Goal: Task Accomplishment & Management: Manage account settings

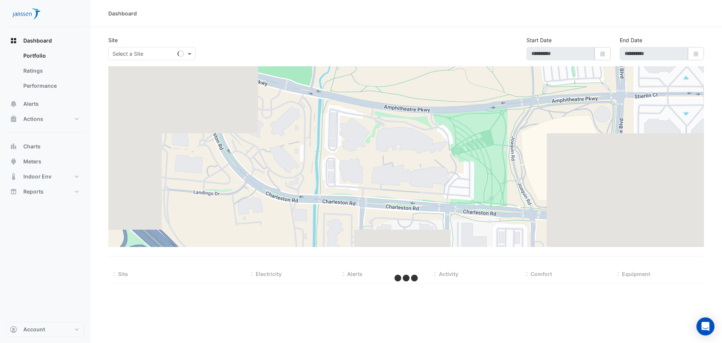
type input "**********"
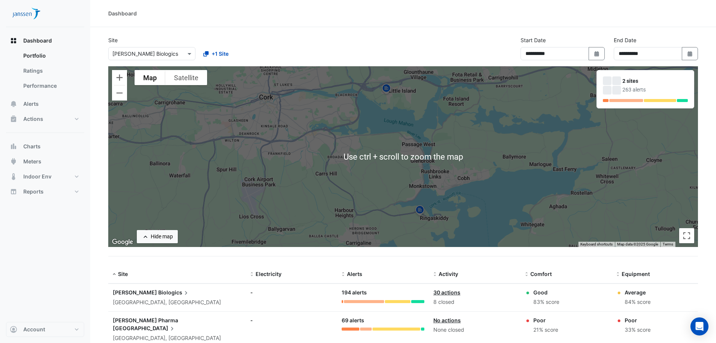
click at [400, 32] on section "**********" at bounding box center [403, 209] width 626 height 364
click at [394, 166] on div "To activate drag with keyboard, press Alt + Enter. Once in keyboard drag state,…" at bounding box center [403, 156] width 590 height 181
click at [365, 45] on div "**********" at bounding box center [403, 51] width 599 height 30
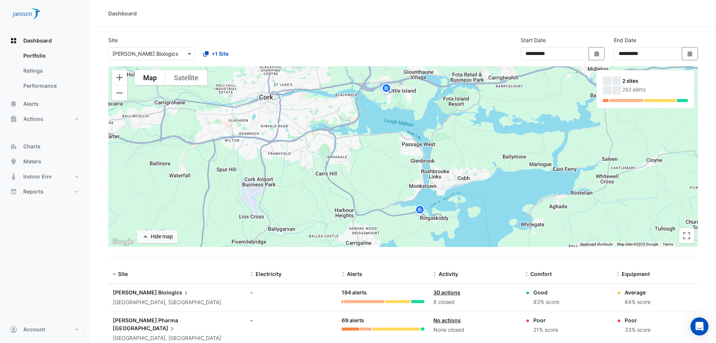
click at [496, 12] on div "Dashboard" at bounding box center [403, 13] width 590 height 8
click at [345, 41] on div "**********" at bounding box center [403, 51] width 599 height 30
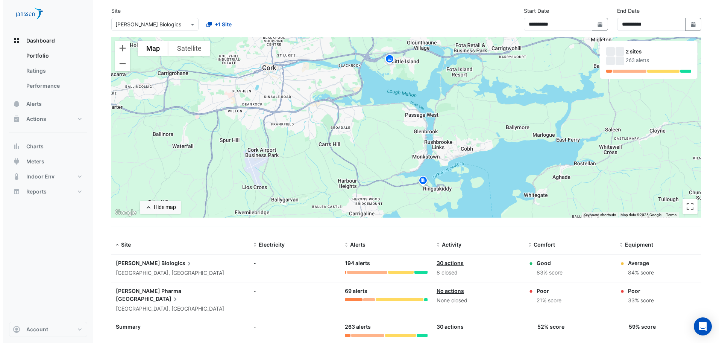
scroll to position [30, 0]
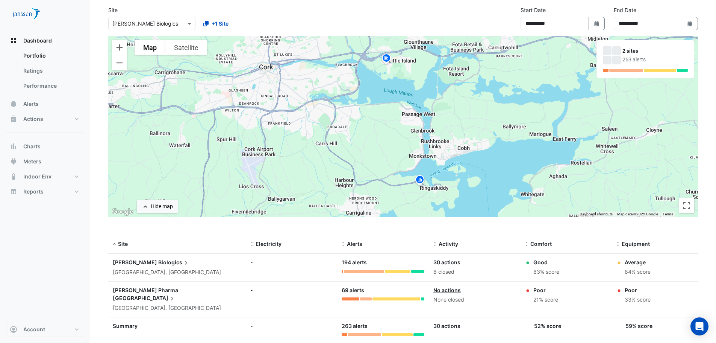
click at [182, 261] on icon at bounding box center [186, 263] width 8 height 8
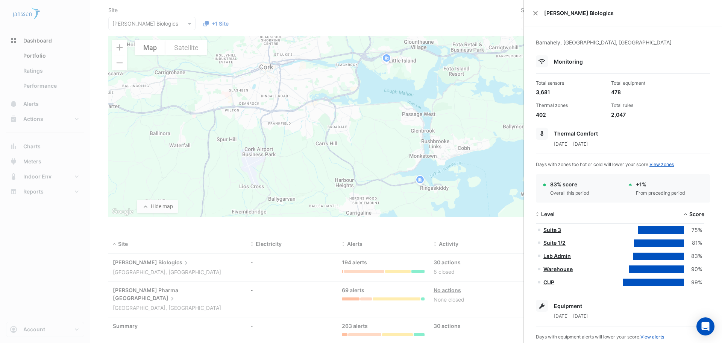
click at [120, 190] on ngb-offcanvas-backdrop at bounding box center [361, 171] width 722 height 343
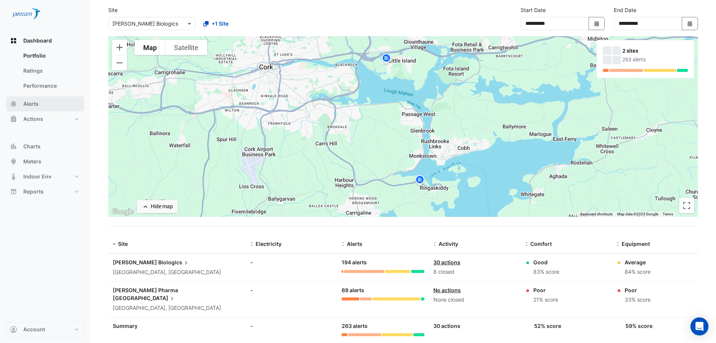
click at [38, 104] on span "Alerts" at bounding box center [30, 104] width 15 height 8
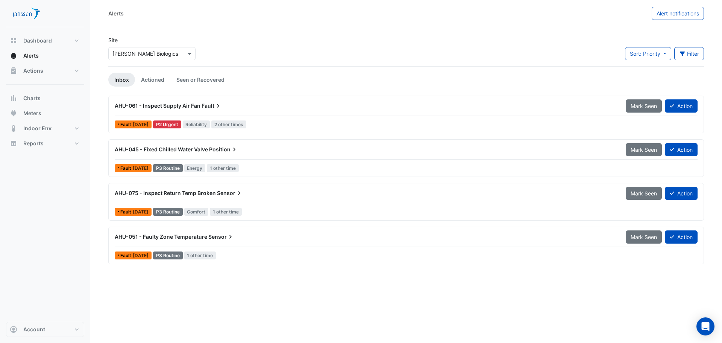
click at [207, 104] on span "Fault" at bounding box center [212, 106] width 20 height 8
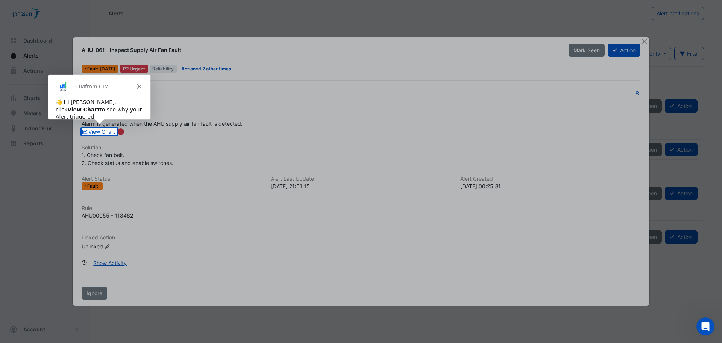
click at [138, 85] on polygon "Close" at bounding box center [139, 86] width 5 height 5
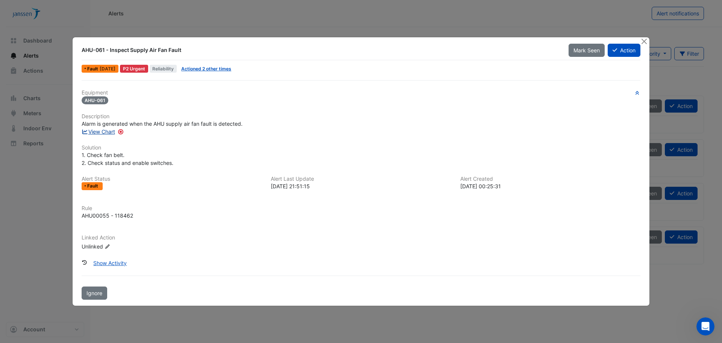
click at [109, 132] on link "View Chart" at bounding box center [98, 131] width 33 height 6
click at [628, 49] on button "Action" at bounding box center [624, 50] width 33 height 13
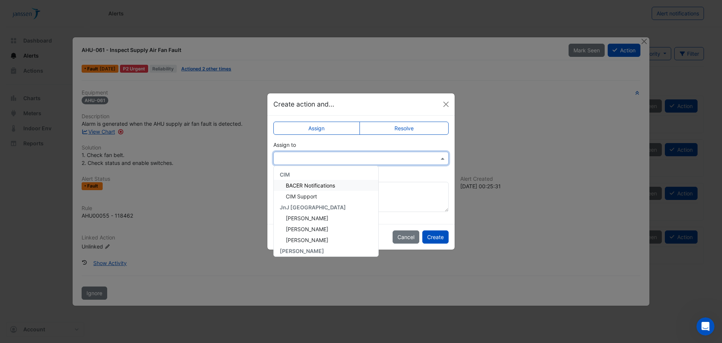
click at [438, 156] on div at bounding box center [361, 158] width 174 height 9
click at [319, 182] on div "Brian Curtin" at bounding box center [326, 182] width 105 height 11
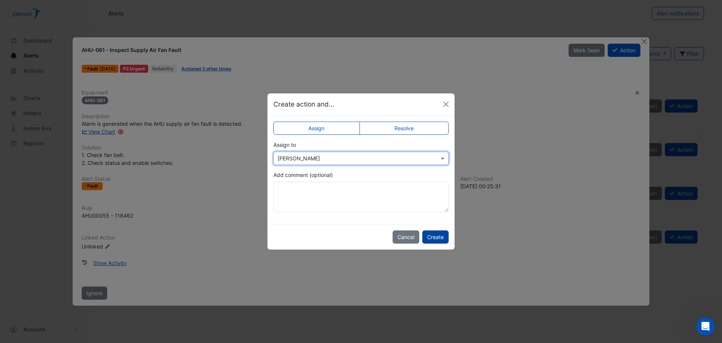
click at [439, 237] on button "Create" at bounding box center [435, 236] width 26 height 13
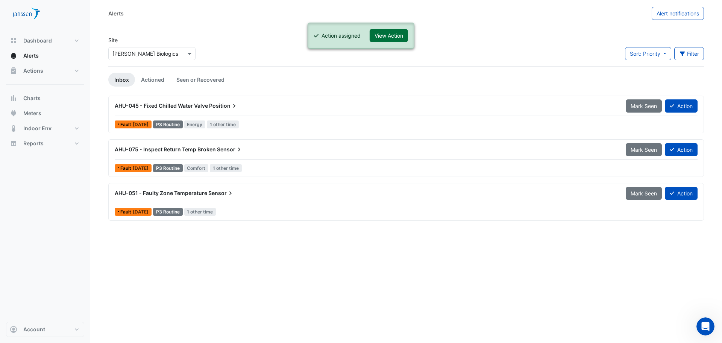
click at [391, 35] on button "View Action" at bounding box center [389, 35] width 38 height 13
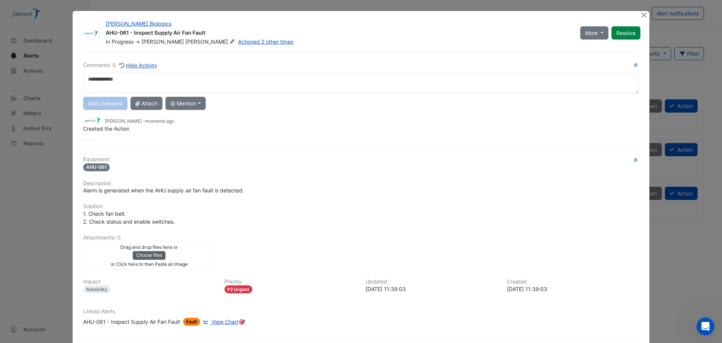
click at [157, 253] on button "Choose files" at bounding box center [149, 255] width 33 height 8
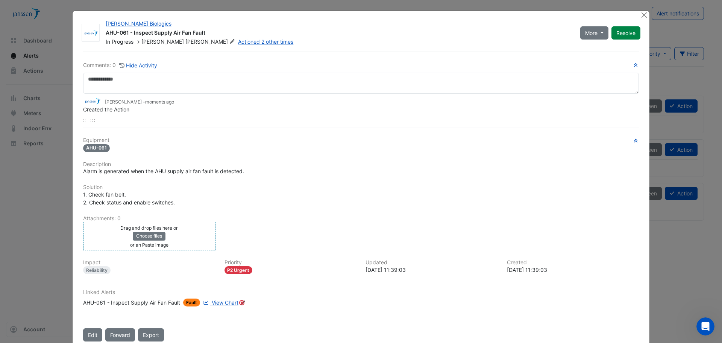
click at [177, 241] on div "Drag and drop files here or Choose files or an Paste image" at bounding box center [149, 235] width 129 height 25
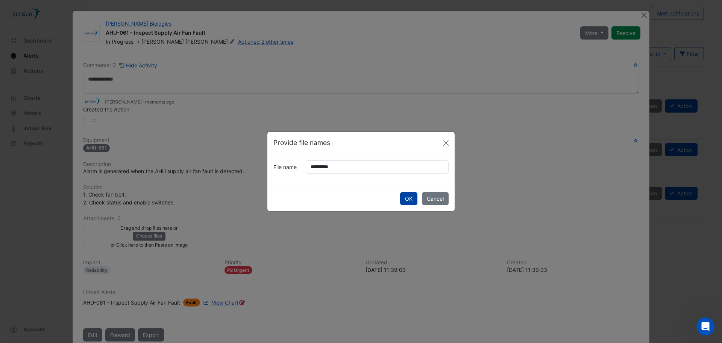
click at [413, 202] on button "OK" at bounding box center [408, 198] width 17 height 13
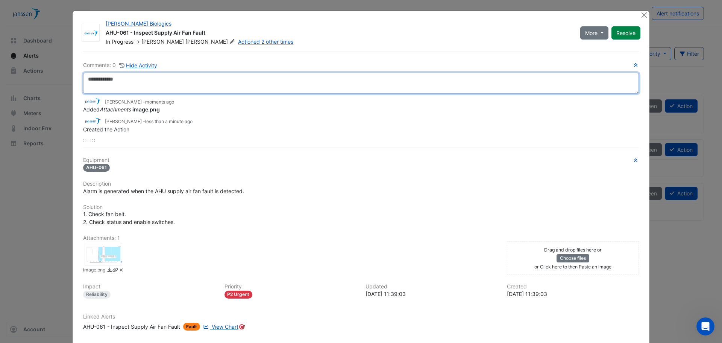
click at [149, 82] on textarea at bounding box center [361, 83] width 556 height 21
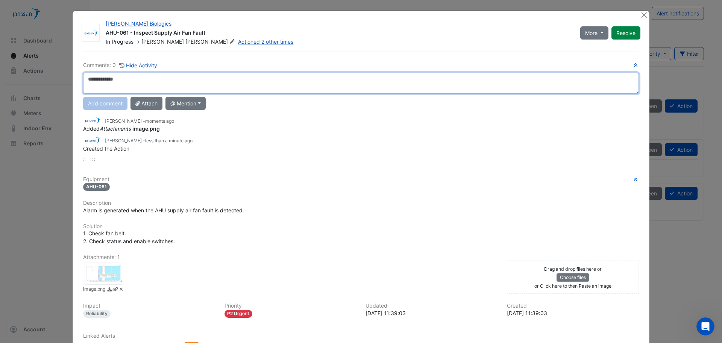
click at [153, 80] on textarea at bounding box center [361, 83] width 556 height 21
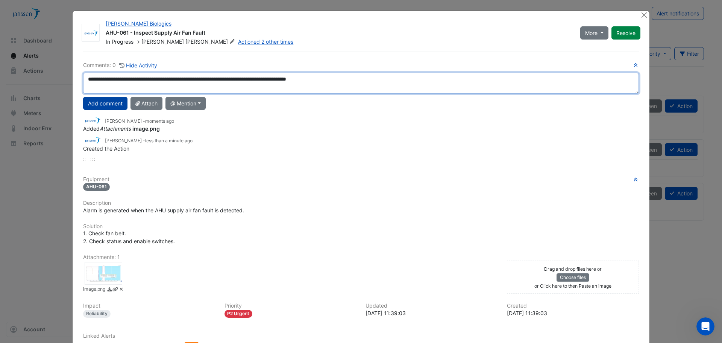
type textarea "**********"
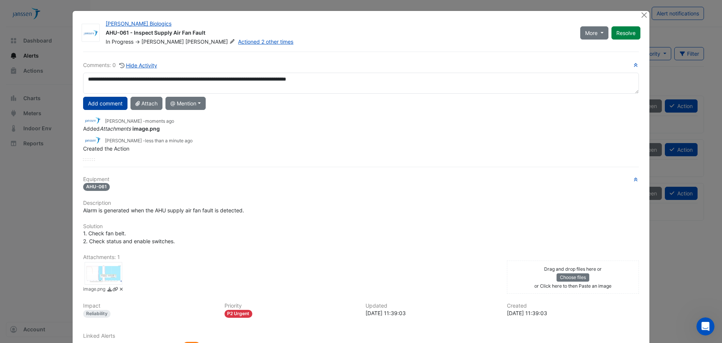
click at [97, 100] on button "Add comment" at bounding box center [105, 103] width 44 height 13
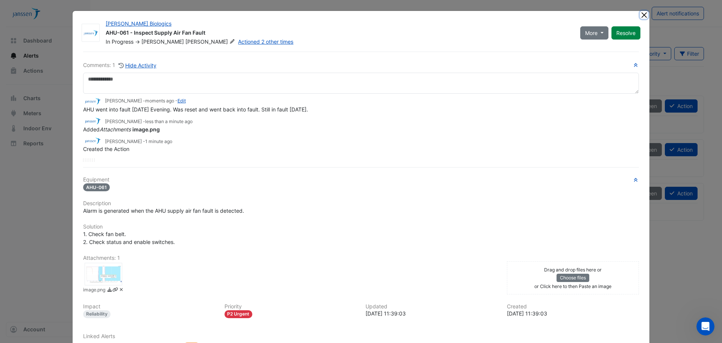
click at [642, 15] on button "Close" at bounding box center [644, 15] width 8 height 8
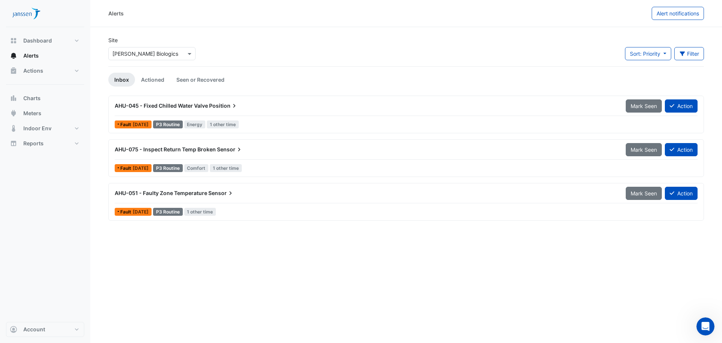
click at [215, 106] on span "Position" at bounding box center [223, 106] width 29 height 8
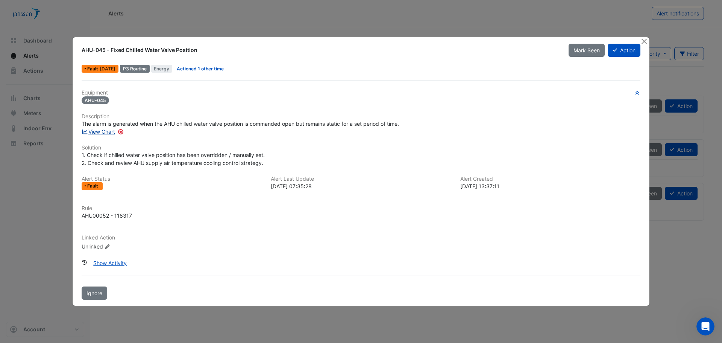
click at [112, 130] on link "View Chart" at bounding box center [98, 131] width 33 height 6
click at [621, 50] on button "Action" at bounding box center [624, 50] width 33 height 13
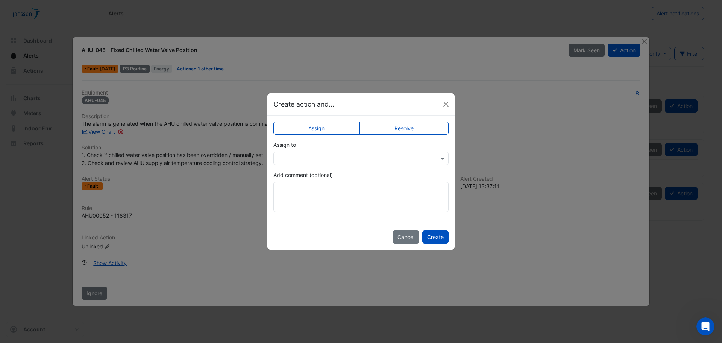
click at [340, 161] on input "text" at bounding box center [354, 159] width 152 height 8
type input "*****"
click at [303, 186] on span "Brian Curtin" at bounding box center [307, 185] width 42 height 6
click at [434, 237] on button "Create" at bounding box center [435, 236] width 26 height 13
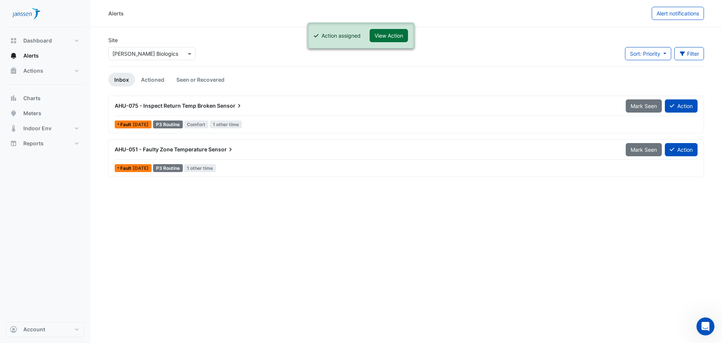
click at [390, 39] on button "View Action" at bounding box center [389, 35] width 38 height 13
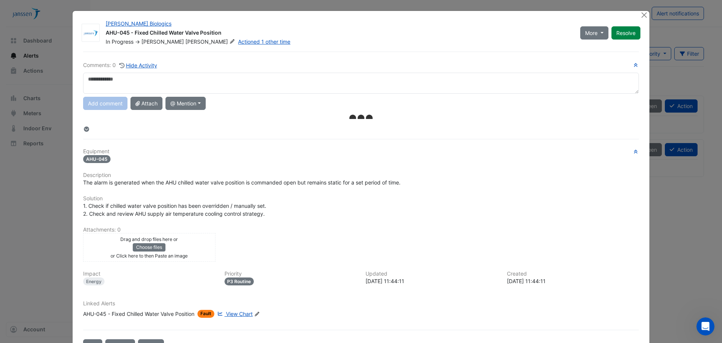
click at [211, 84] on textarea at bounding box center [361, 83] width 556 height 21
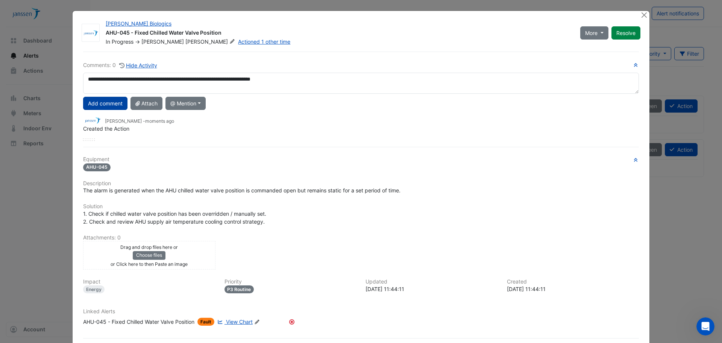
type textarea "**********"
click at [114, 105] on button "Add comment" at bounding box center [105, 103] width 44 height 13
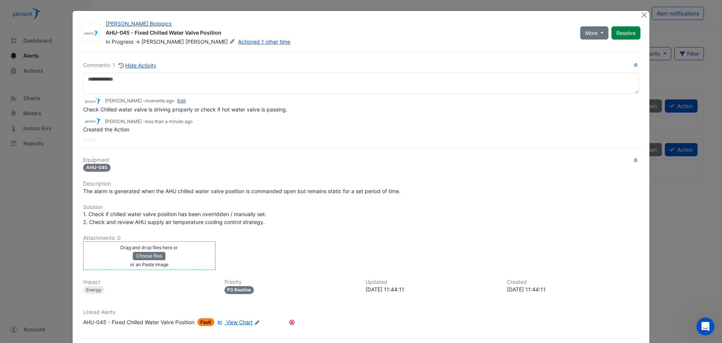
drag, startPoint x: 173, startPoint y: 255, endPoint x: 171, endPoint y: 262, distance: 6.5
click at [171, 262] on div "Drag and drop files here or Choose files or an Paste image" at bounding box center [149, 255] width 129 height 25
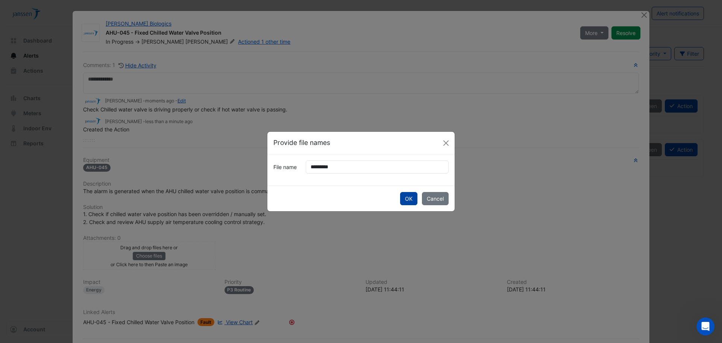
click at [413, 199] on button "OK" at bounding box center [408, 198] width 17 height 13
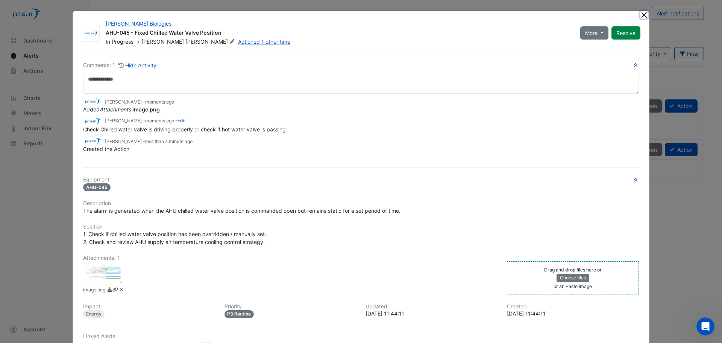
click at [642, 15] on button "Close" at bounding box center [644, 15] width 8 height 8
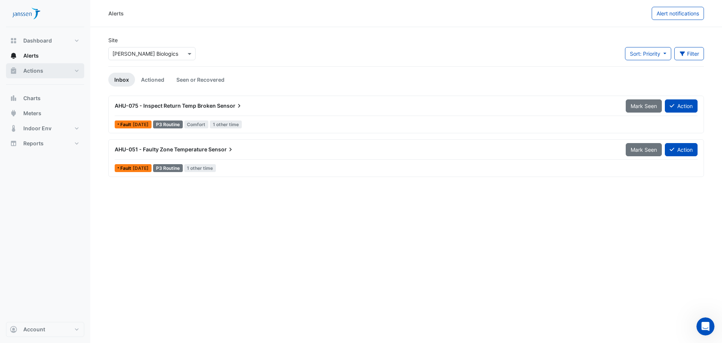
click at [77, 72] on button "Actions" at bounding box center [45, 70] width 78 height 15
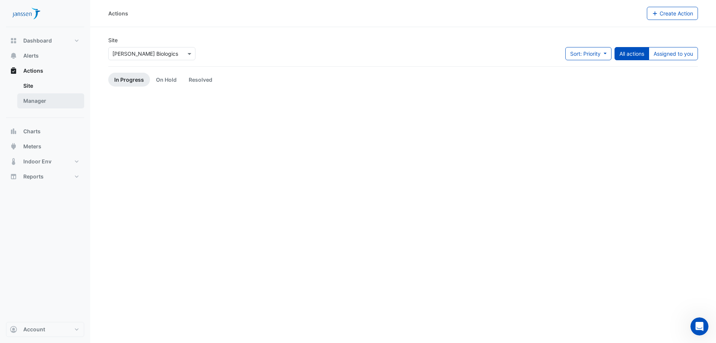
click at [49, 102] on link "Manager" at bounding box center [50, 100] width 67 height 15
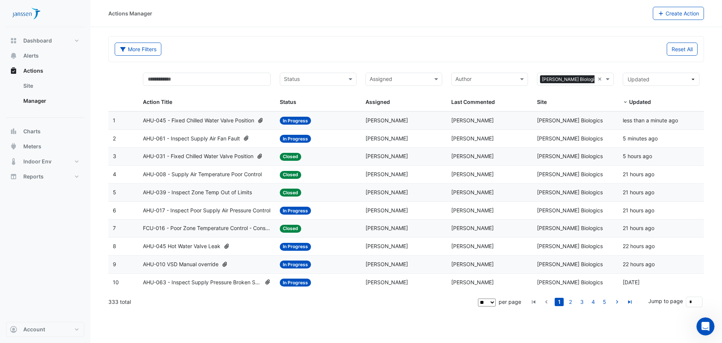
click at [492, 300] on select "** ** ** ***" at bounding box center [487, 302] width 18 height 8
select select "***"
click at [496, 298] on select "** ** ** ***" at bounding box center [487, 302] width 18 height 8
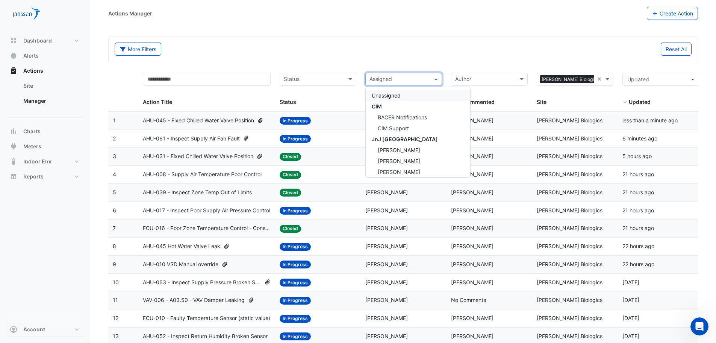
click at [426, 85] on div "Assigned" at bounding box center [404, 79] width 77 height 13
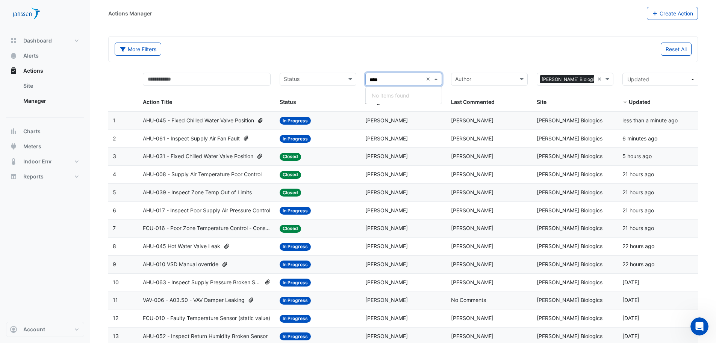
type input "***"
click at [410, 106] on div "Brian Curtin" at bounding box center [404, 106] width 76 height 11
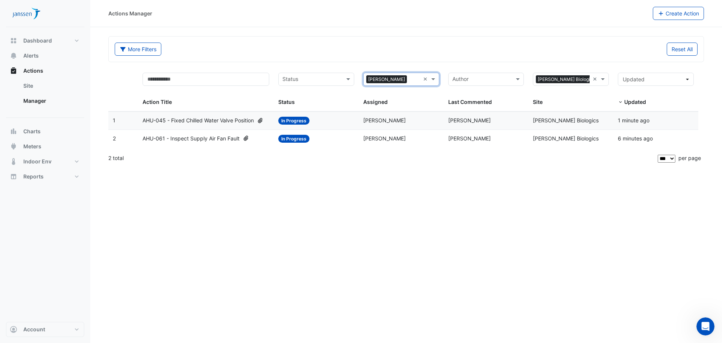
click at [196, 119] on span "AHU-045 - Fixed Chilled Water Valve Position" at bounding box center [198, 120] width 111 height 9
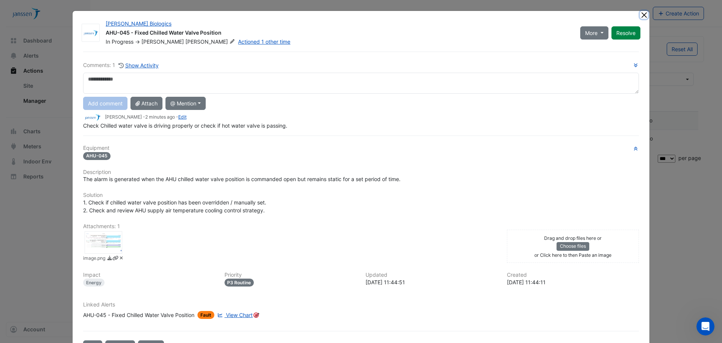
click at [643, 13] on button "Close" at bounding box center [644, 15] width 8 height 8
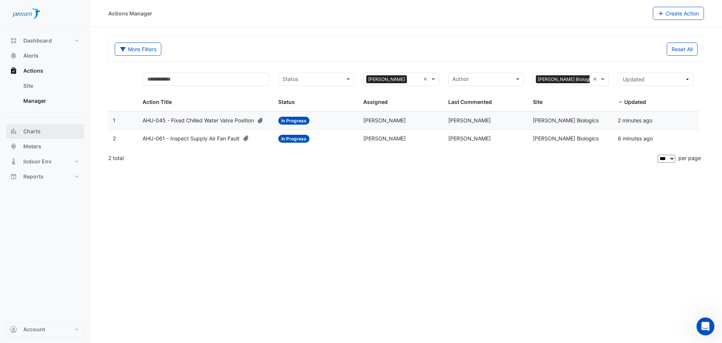
click at [32, 127] on span "Charts" at bounding box center [31, 131] width 17 height 8
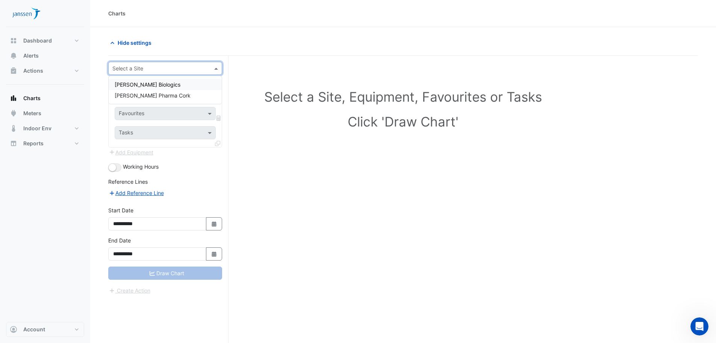
click at [176, 68] on input "text" at bounding box center [157, 69] width 91 height 8
click at [155, 81] on div "[PERSON_NAME] Biologics" at bounding box center [165, 84] width 113 height 11
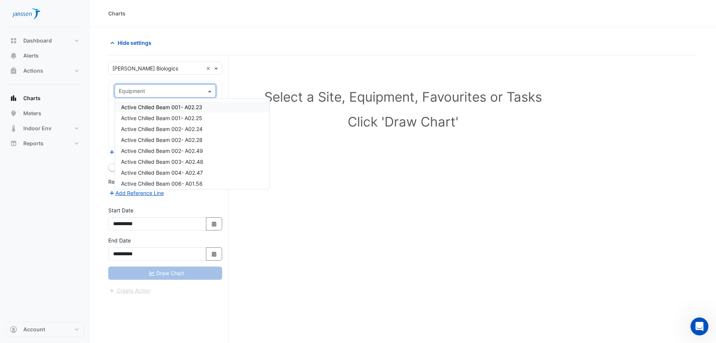
click at [208, 93] on span at bounding box center [210, 91] width 9 height 8
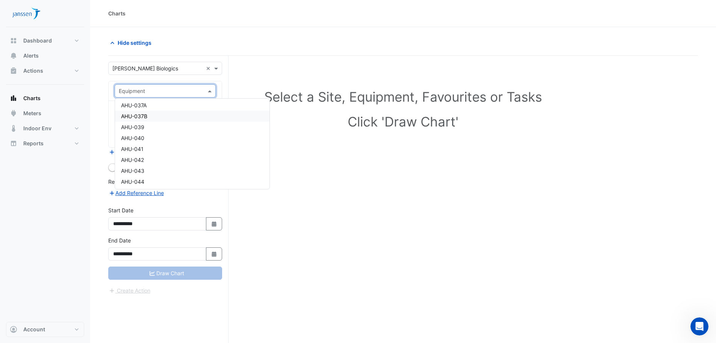
scroll to position [699, 0]
click at [143, 179] on span "AHU-045" at bounding box center [132, 182] width 23 height 6
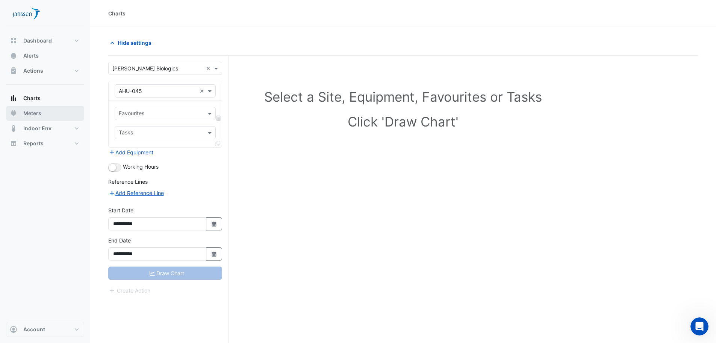
click at [35, 113] on span "Meters" at bounding box center [32, 113] width 18 height 8
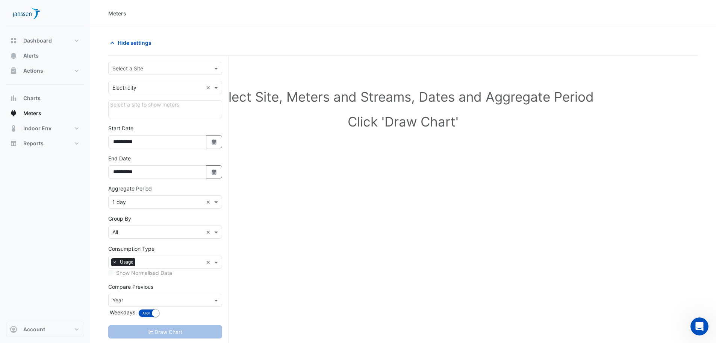
click at [143, 69] on input "text" at bounding box center [157, 69] width 91 height 8
click at [138, 82] on span "[PERSON_NAME] Biologics" at bounding box center [148, 84] width 66 height 6
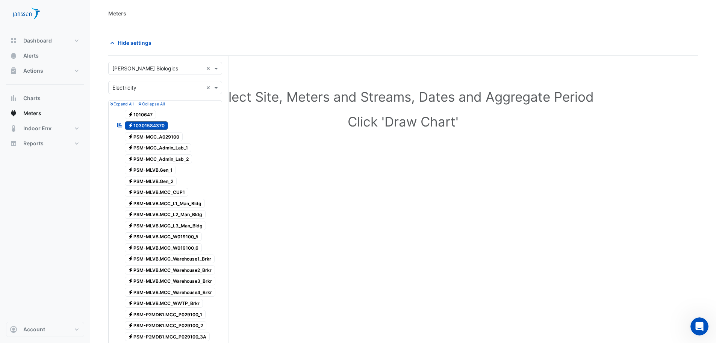
click at [144, 135] on span "Electricity PSM-MCC_A029100" at bounding box center [154, 136] width 58 height 9
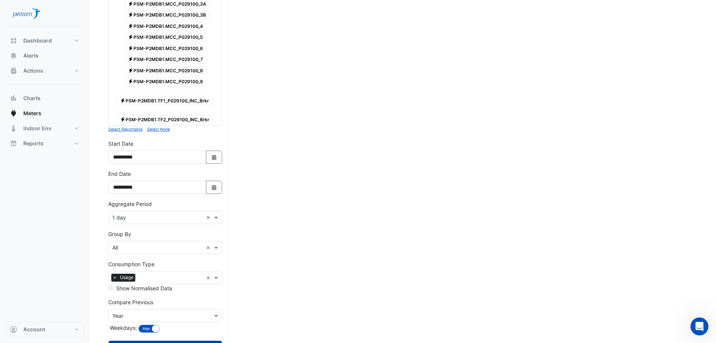
scroll to position [364, 0]
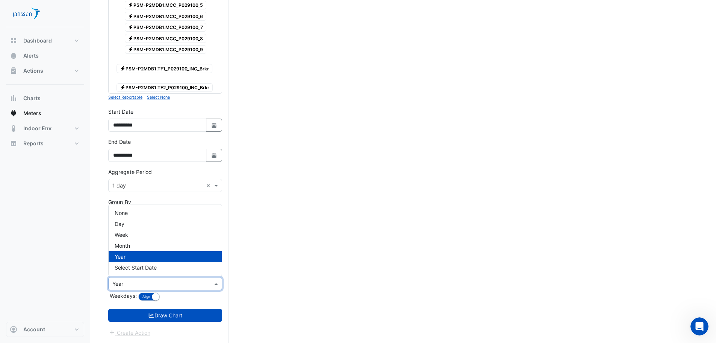
click at [131, 284] on input "text" at bounding box center [157, 284] width 91 height 8
click at [125, 246] on span "Month" at bounding box center [122, 245] width 15 height 6
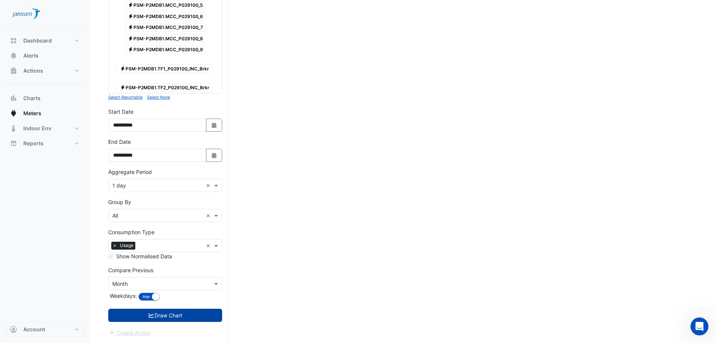
click at [158, 314] on button "Draw Chart" at bounding box center [165, 314] width 114 height 13
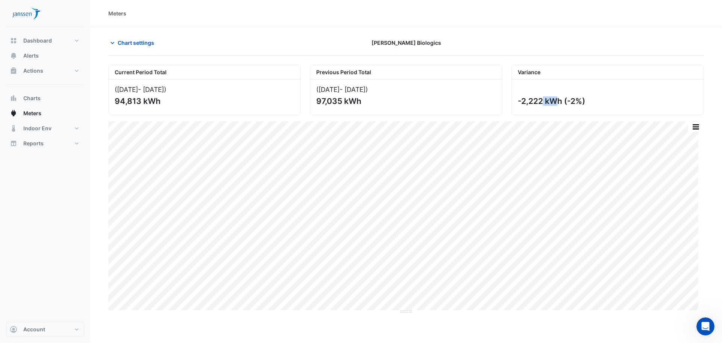
drag, startPoint x: 522, startPoint y: 102, endPoint x: 532, endPoint y: 102, distance: 10.2
click at [532, 102] on div "-2,222 kWh (-2%)" at bounding box center [607, 100] width 178 height 9
click at [64, 122] on button "Indoor Env" at bounding box center [45, 128] width 78 height 15
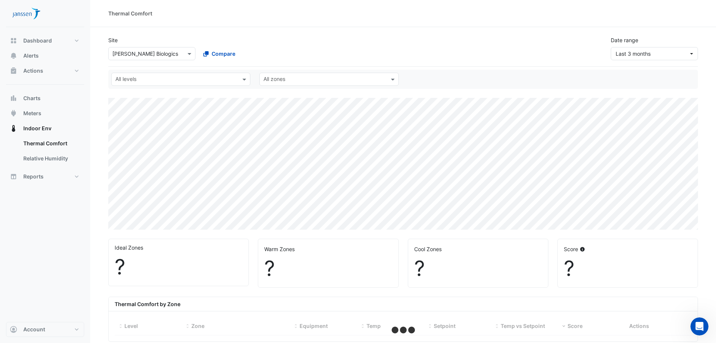
select select "***"
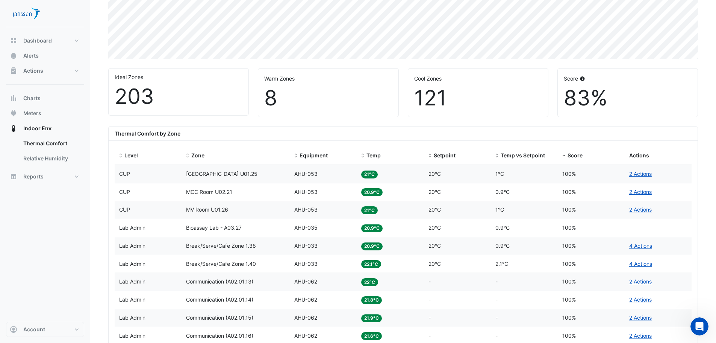
scroll to position [188, 0]
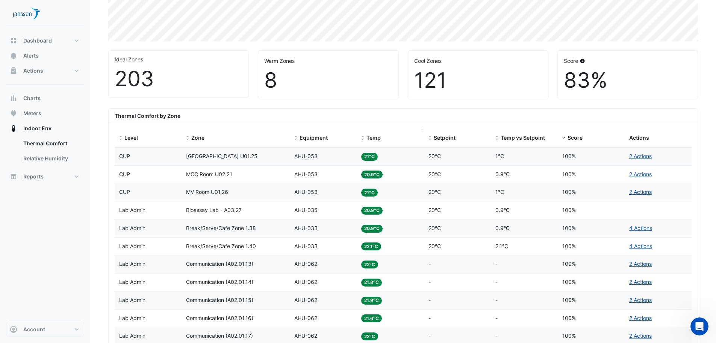
click at [370, 135] on span "Temp" at bounding box center [374, 137] width 14 height 6
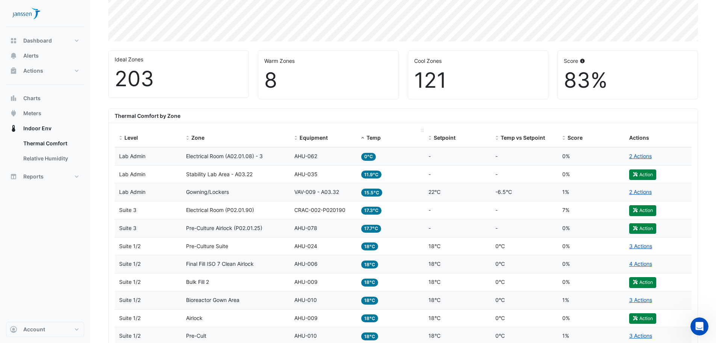
click at [372, 138] on span "Temp" at bounding box center [374, 137] width 14 height 6
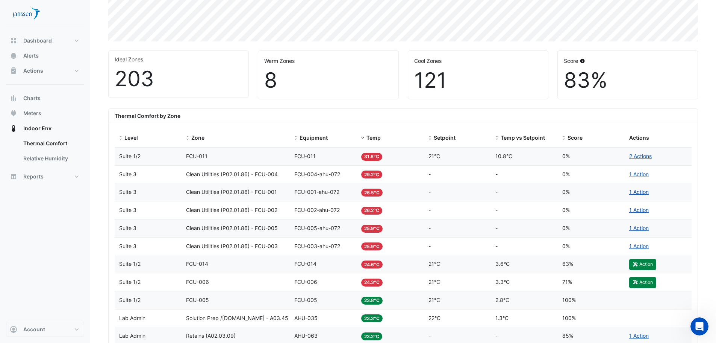
scroll to position [226, 0]
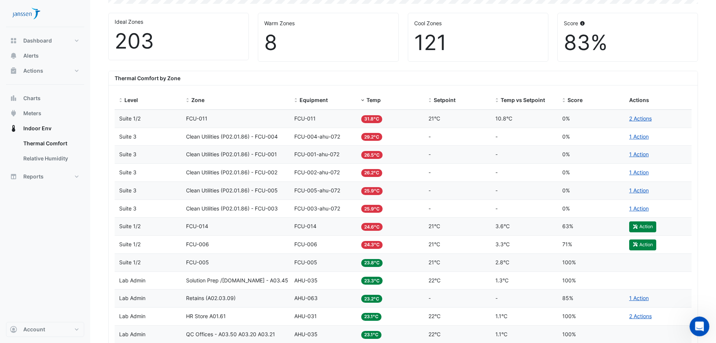
click at [702, 324] on icon "Open Intercom Messenger" at bounding box center [699, 325] width 12 height 12
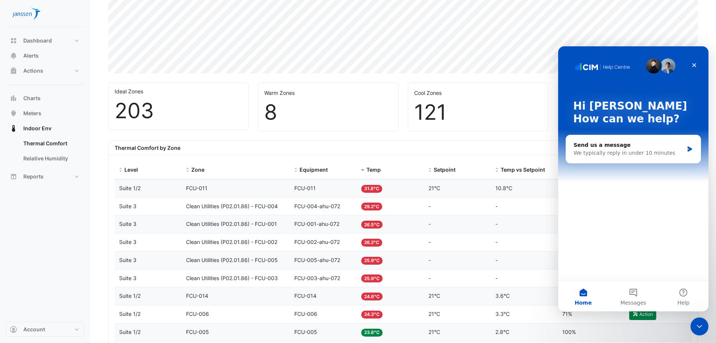
scroll to position [75, 0]
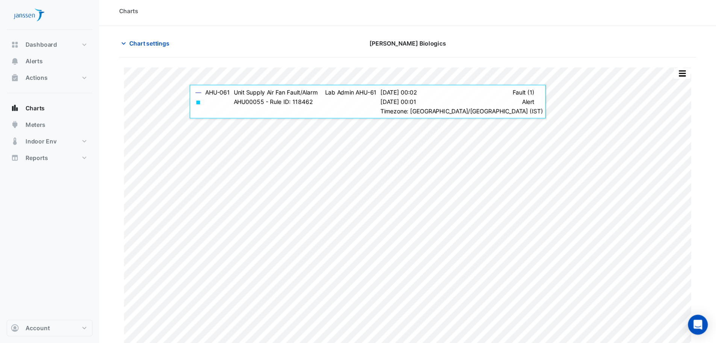
scroll to position [3, 0]
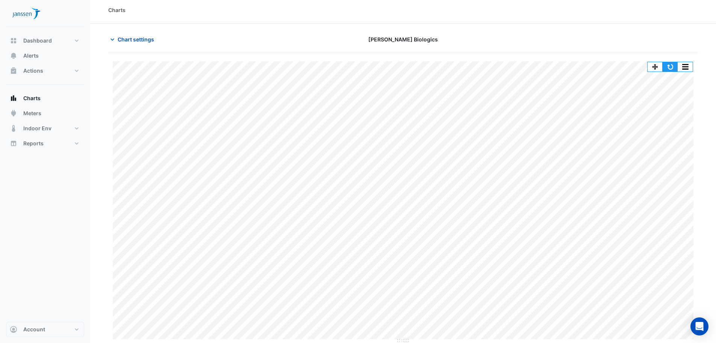
click at [669, 65] on button "button" at bounding box center [670, 66] width 15 height 9
click at [139, 38] on span "Chart settings" at bounding box center [136, 39] width 36 height 8
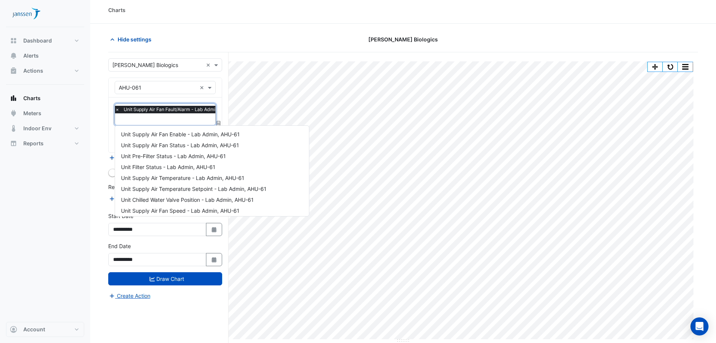
scroll to position [90, 0]
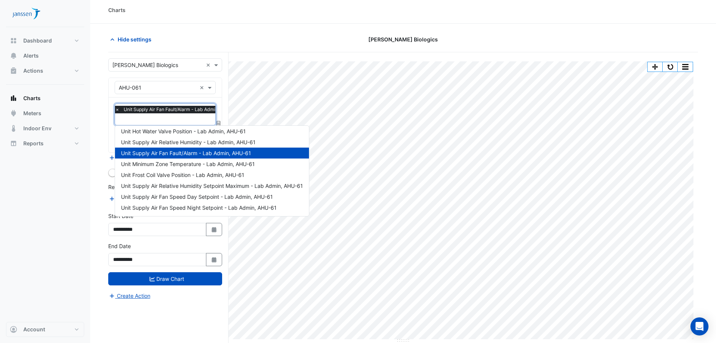
click at [152, 120] on input "text" at bounding box center [178, 120] width 126 height 8
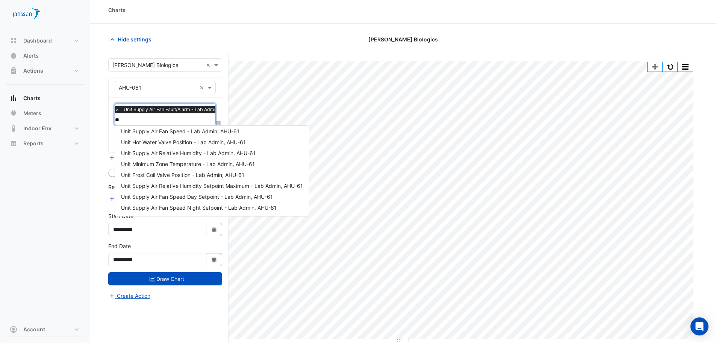
scroll to position [0, 0]
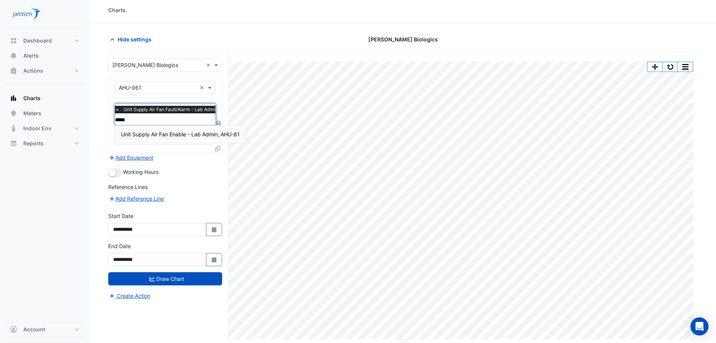
type input "******"
click at [168, 137] on span "Unit Supply Air Fan Enable - Lab Admin, AHU-61" at bounding box center [180, 134] width 119 height 6
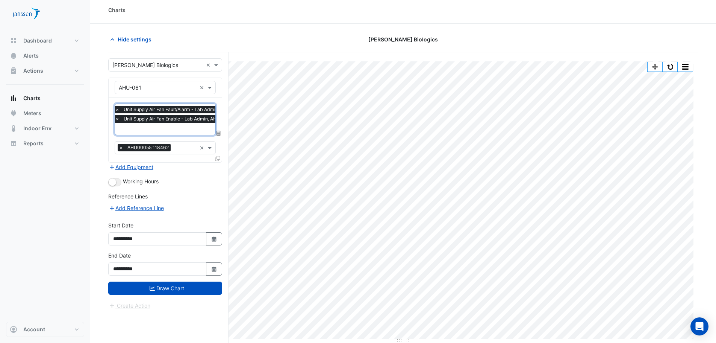
click at [162, 129] on input "text" at bounding box center [178, 130] width 126 height 8
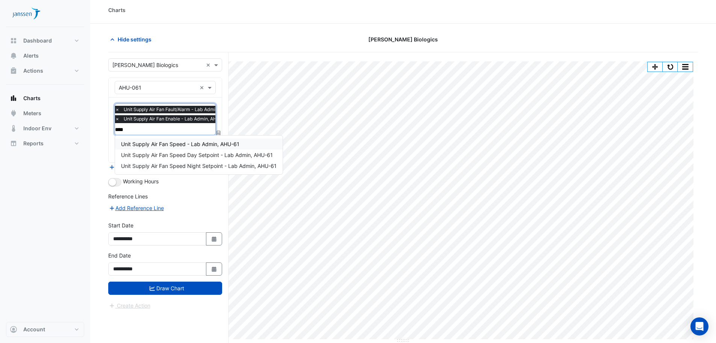
type input "*****"
click at [171, 143] on span "Unit Supply Air Fan Speed - Lab Admin, AHU-61" at bounding box center [180, 144] width 118 height 6
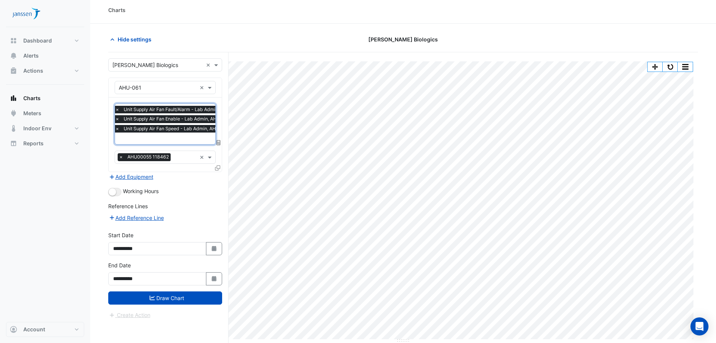
click at [160, 138] on input "text" at bounding box center [178, 139] width 126 height 8
type input "*"
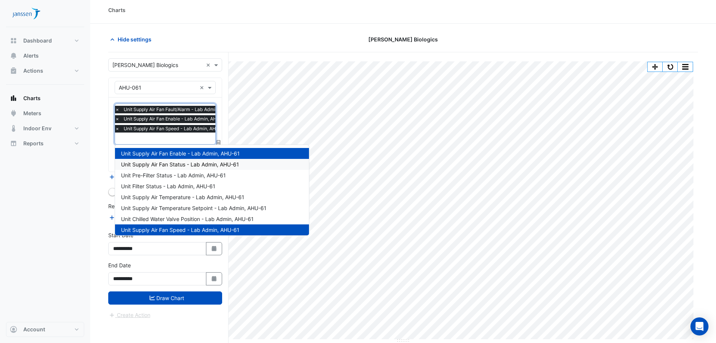
click at [163, 164] on span "Unit Supply Air Fan Status - Lab Admin, AHU-61" at bounding box center [180, 164] width 118 height 6
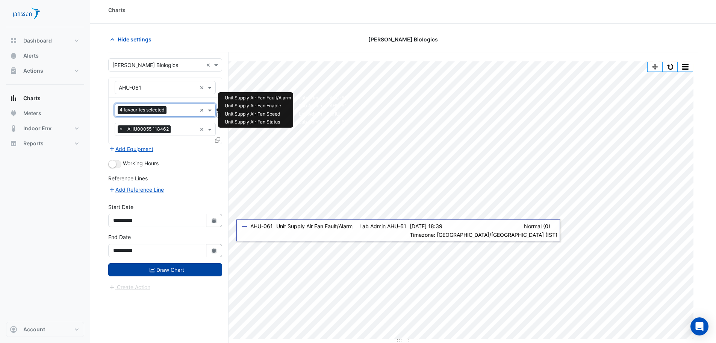
click at [199, 271] on button "Draw Chart" at bounding box center [165, 269] width 114 height 13
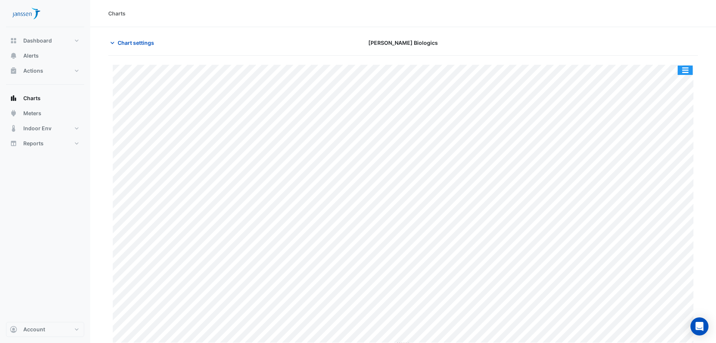
click at [686, 71] on button "button" at bounding box center [685, 69] width 15 height 9
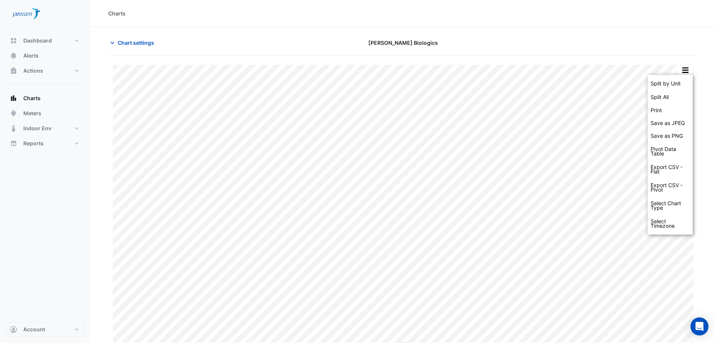
drag, startPoint x: 633, startPoint y: 61, endPoint x: 600, endPoint y: 60, distance: 32.7
click at [631, 60] on div "Split by Unit Split All Print Save as JPEG Save as PNG Pivot Data Table Export …" at bounding box center [403, 201] width 590 height 290
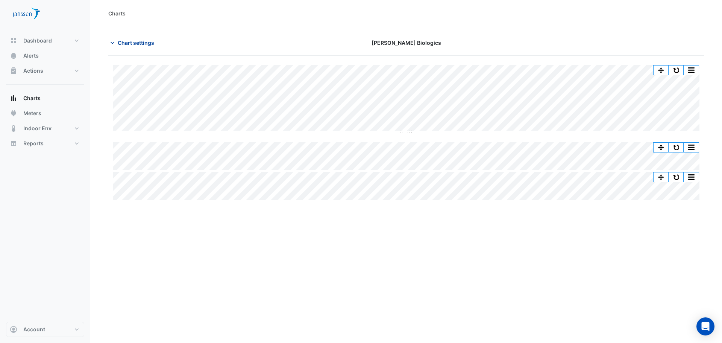
click at [154, 42] on span "Chart settings" at bounding box center [136, 43] width 36 height 8
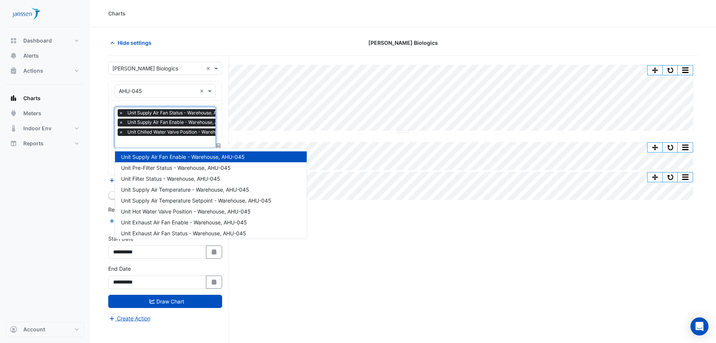
scroll to position [0, 4]
click at [179, 142] on input "text" at bounding box center [182, 142] width 134 height 8
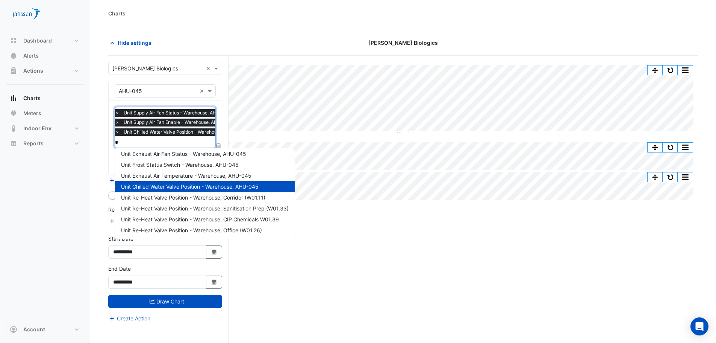
scroll to position [0, 0]
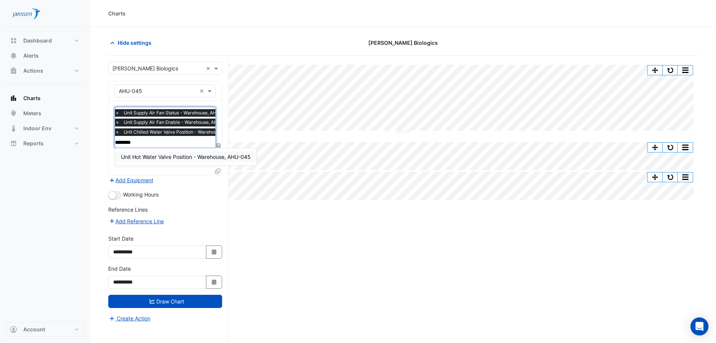
type input "*********"
click at [179, 153] on div "Unit Hot Water Valve Position - Warehouse, AHU-045" at bounding box center [186, 156] width 142 height 11
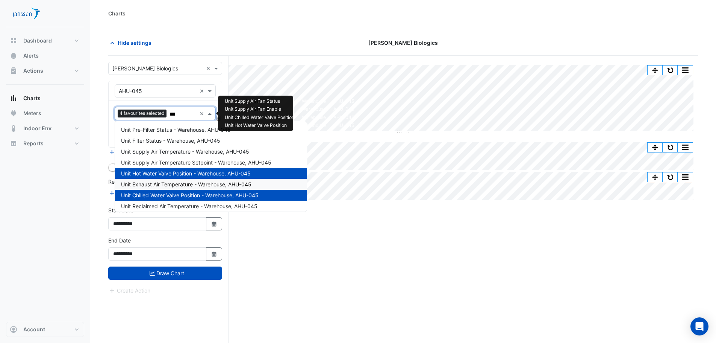
type input "****"
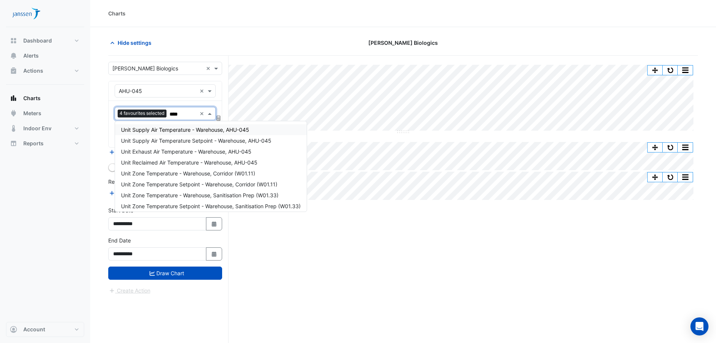
click at [209, 128] on span "Unit Supply Air Temperature - Warehouse, AHU-045" at bounding box center [185, 129] width 128 height 6
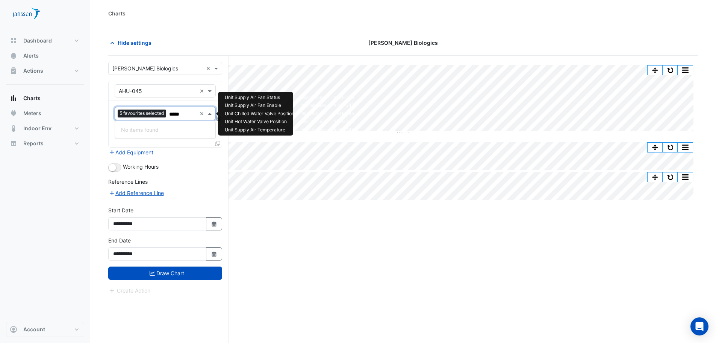
type input "****"
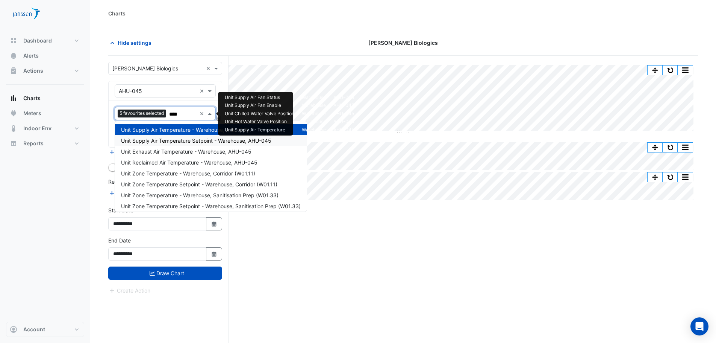
click at [188, 139] on span "Unit Supply Air Temperature Setpoint - Warehouse, AHU-045" at bounding box center [196, 140] width 150 height 6
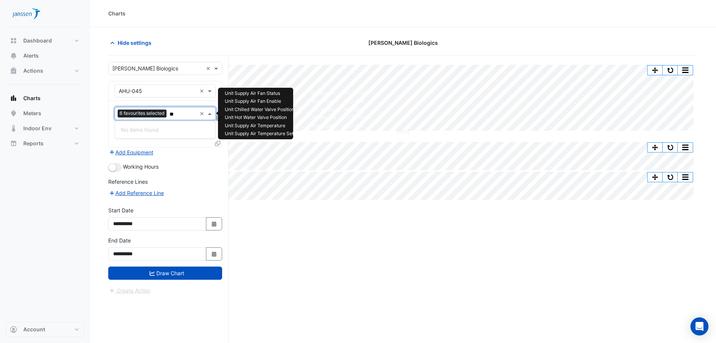
type input "*"
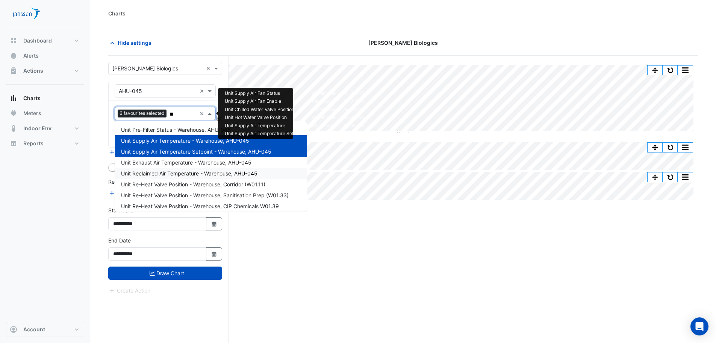
type input "*"
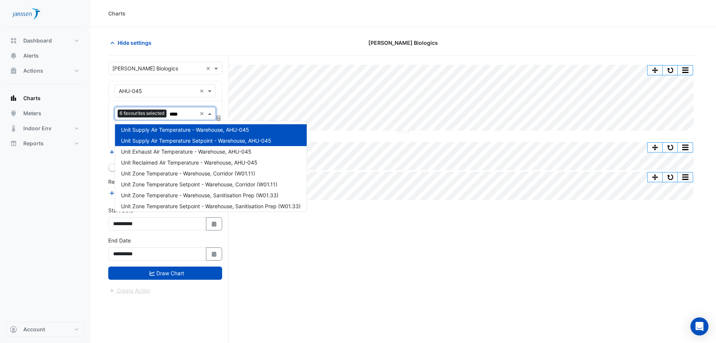
type input "****"
click at [310, 41] on div "[PERSON_NAME] Biologics" at bounding box center [403, 42] width 200 height 13
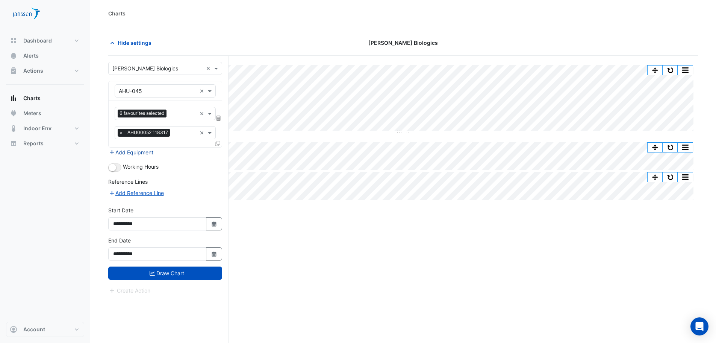
click at [135, 148] on button "Add Equipment" at bounding box center [131, 152] width 46 height 9
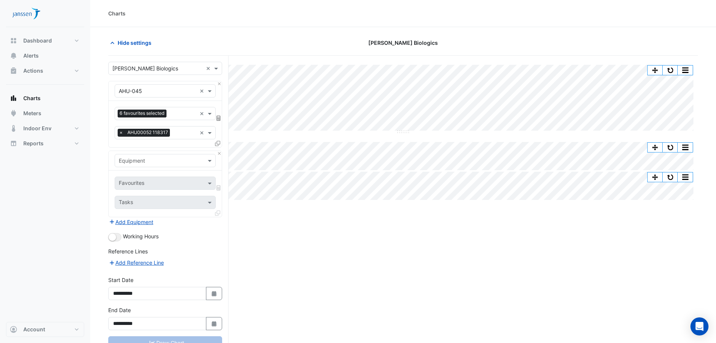
click at [146, 161] on input "text" at bounding box center [158, 161] width 78 height 8
type input "***"
click at [169, 179] on div "Weather" at bounding box center [165, 176] width 100 height 11
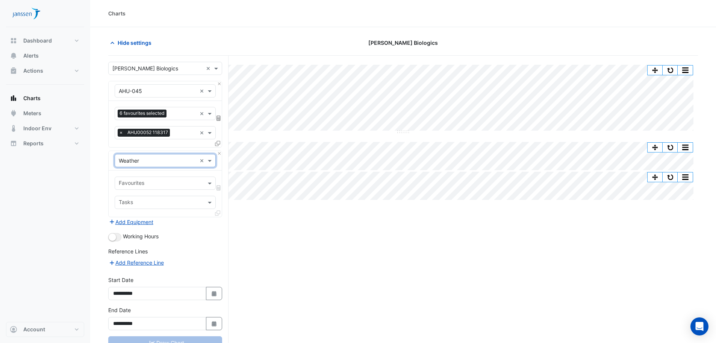
click at [166, 185] on input "text" at bounding box center [161, 184] width 84 height 8
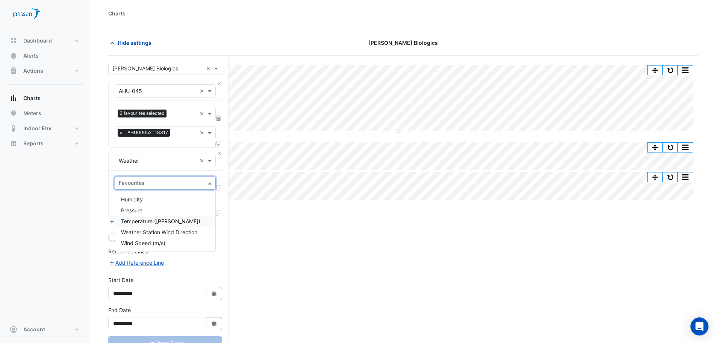
click at [155, 222] on span "Temperature ([PERSON_NAME])" at bounding box center [160, 221] width 79 height 6
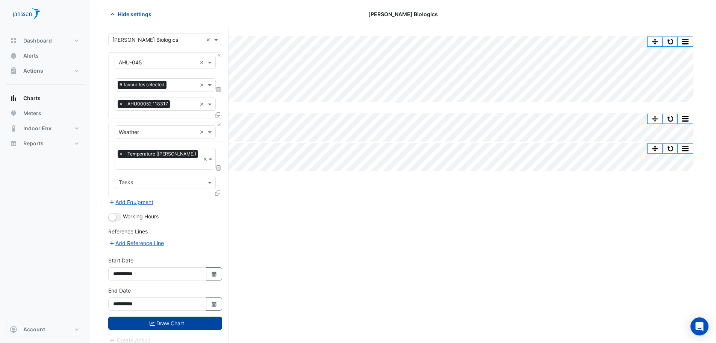
click at [174, 316] on button "Draw Chart" at bounding box center [165, 322] width 114 height 13
